Goal: Find specific page/section: Find specific page/section

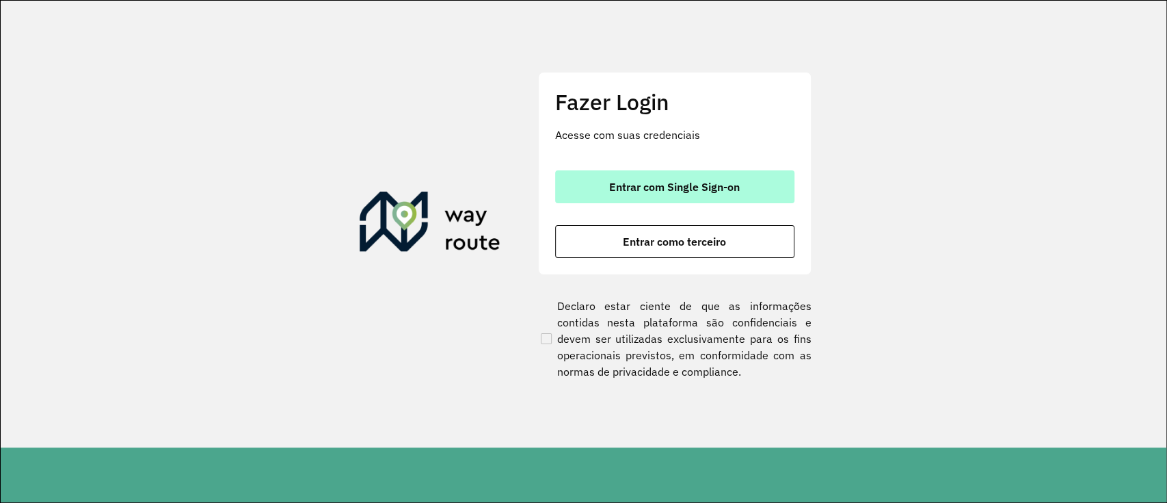
click at [755, 188] on button "Entrar com Single Sign-on" at bounding box center [674, 186] width 239 height 33
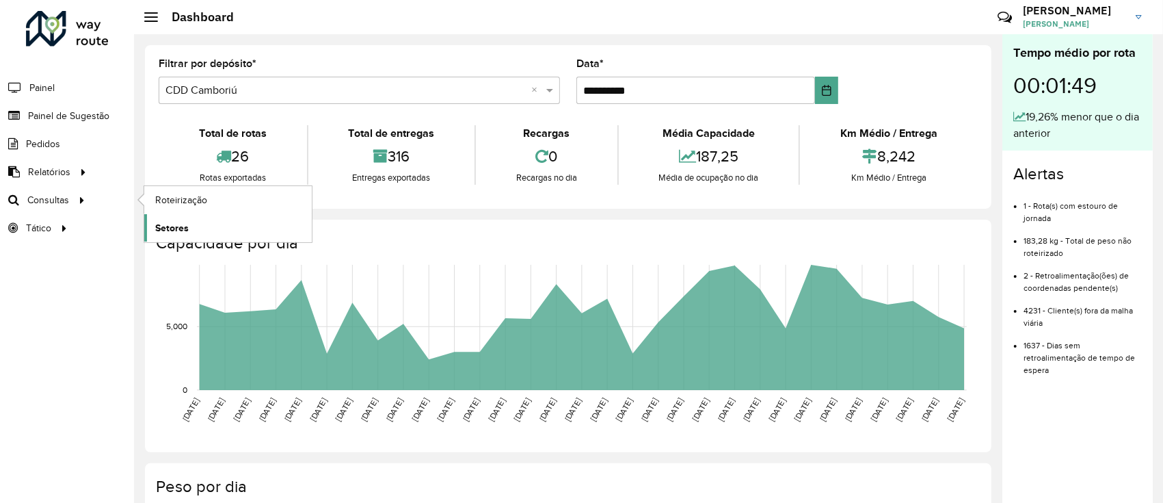
click at [186, 227] on span "Setores" at bounding box center [172, 228] width 34 height 14
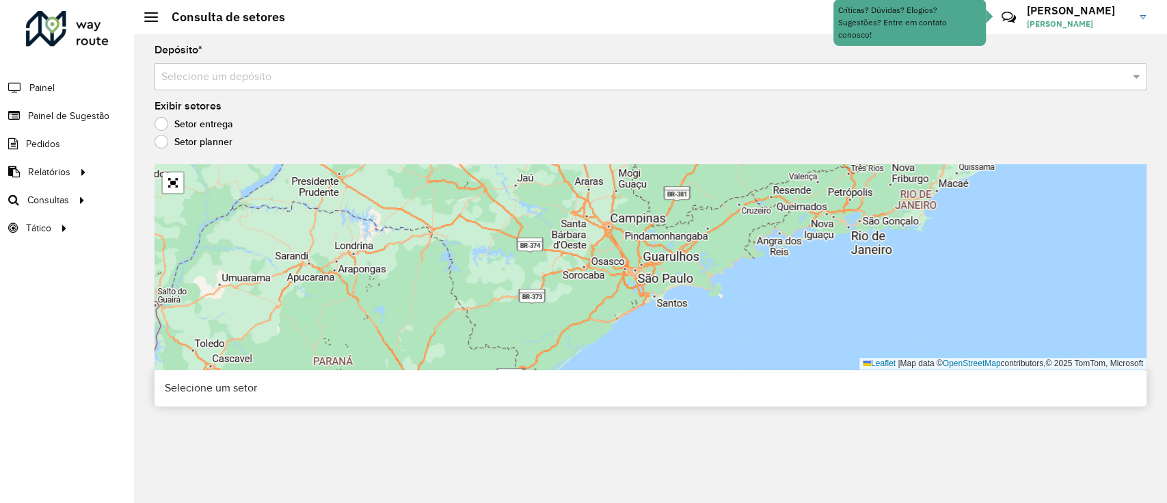
click at [414, 85] on input "text" at bounding box center [636, 77] width 951 height 16
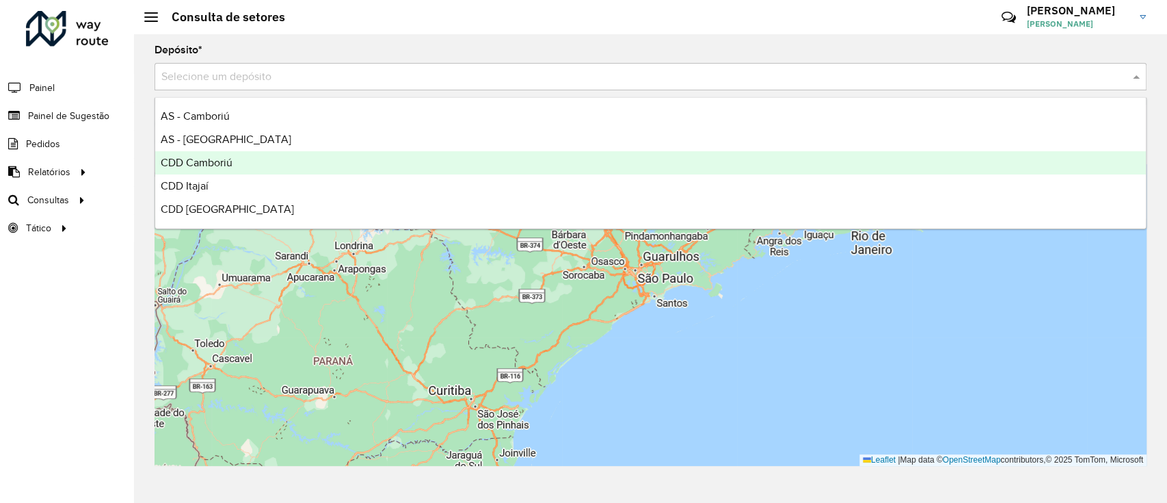
click at [365, 167] on div "CDD Camboriú" at bounding box center [650, 162] width 991 height 23
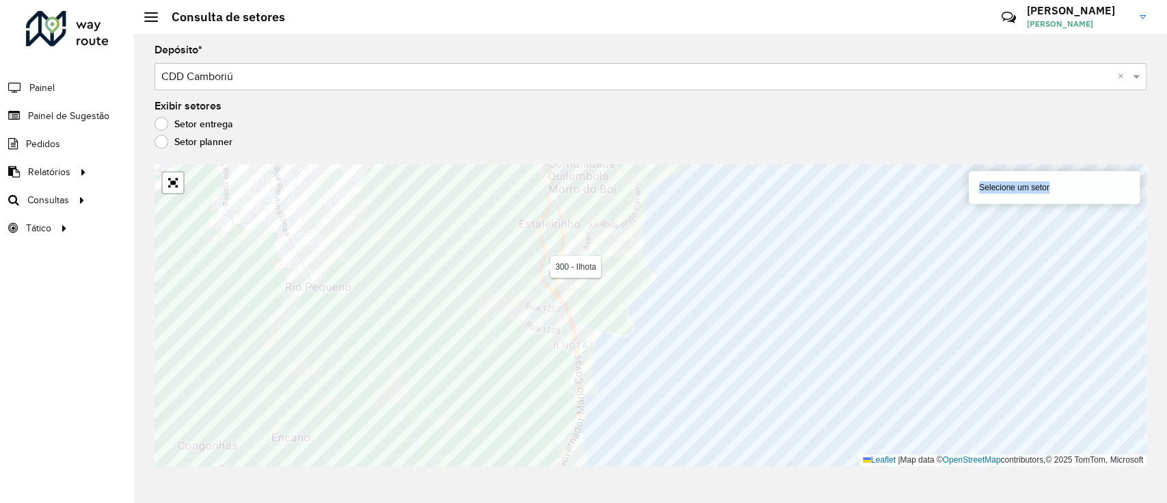
click at [631, 266] on div "Depósito * Selecione um depósito × CDD Camboriú × Exibir setores Setor entrega …" at bounding box center [650, 268] width 1033 height 468
